Goal: Information Seeking & Learning: Check status

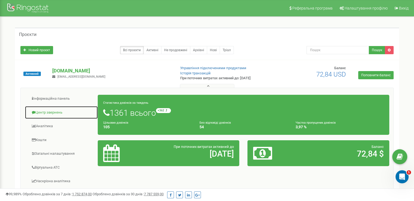
click at [59, 114] on link "Центр звернень" at bounding box center [61, 112] width 73 height 13
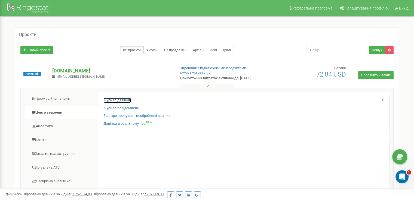
click at [114, 98] on link "Журнал дзвінків" at bounding box center [116, 100] width 27 height 5
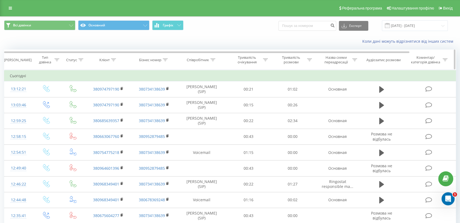
click at [112, 59] on icon at bounding box center [113, 60] width 5 height 3
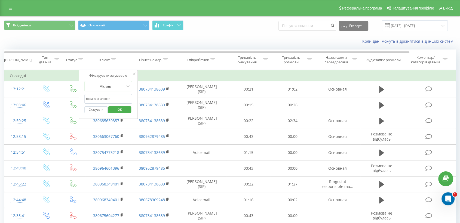
click at [113, 99] on input "text" at bounding box center [108, 99] width 48 height 10
paste input "068)[PHONE_NUMBER]"
type input "0684049045"
click at [117, 112] on span "OK" at bounding box center [119, 109] width 15 height 8
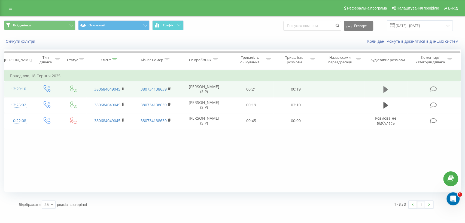
click at [384, 92] on icon at bounding box center [385, 89] width 5 height 7
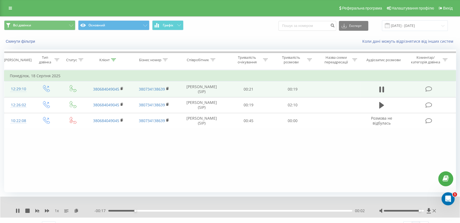
click at [414, 201] on div at bounding box center [404, 211] width 40 height 2
drag, startPoint x: 406, startPoint y: 211, endPoint x: 401, endPoint y: 210, distance: 5.7
click at [401, 201] on div at bounding box center [404, 211] width 40 height 2
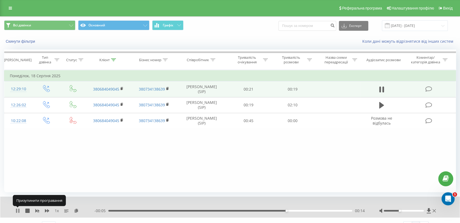
click at [17, 201] on icon at bounding box center [16, 211] width 1 height 4
